Goal: Task Accomplishment & Management: Use online tool/utility

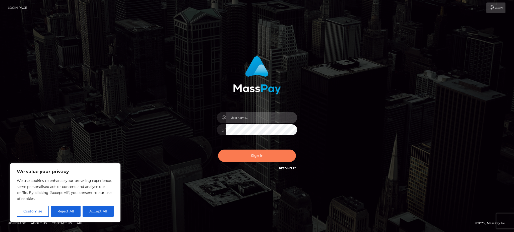
type input "Gaizelle"
click at [244, 157] on button "Sign in" at bounding box center [257, 156] width 78 height 12
type input "Gaizelle"
click at [254, 154] on button "Sign in" at bounding box center [257, 156] width 78 height 12
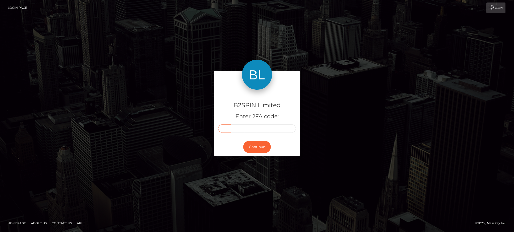
click at [223, 131] on input "text" at bounding box center [224, 129] width 13 height 9
type input "5"
type input "0"
type input "7"
type input "0"
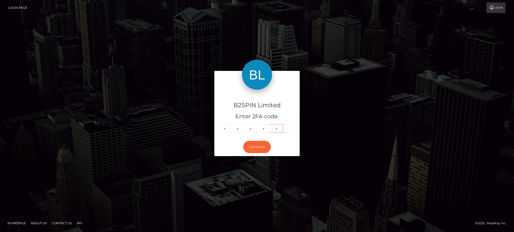
type input "8"
type input "2"
click at [255, 151] on button "Continue" at bounding box center [257, 147] width 28 height 12
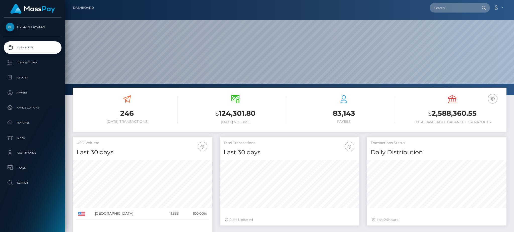
scroll to position [89, 139]
click at [447, 6] on input "text" at bounding box center [453, 8] width 47 height 10
paste input "1688819503"
click at [450, 5] on input "1688819503" at bounding box center [453, 8] width 47 height 10
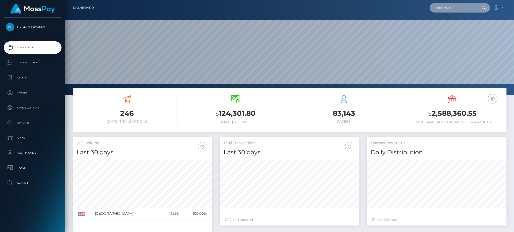
paste input "c0449c21-ab51-4462-a8b6-6f2eb53571cb"
type input "c0449c21-ab51-4462-a8b6-6f2eb53571cb"
